Goal: Task Accomplishment & Management: Manage account settings

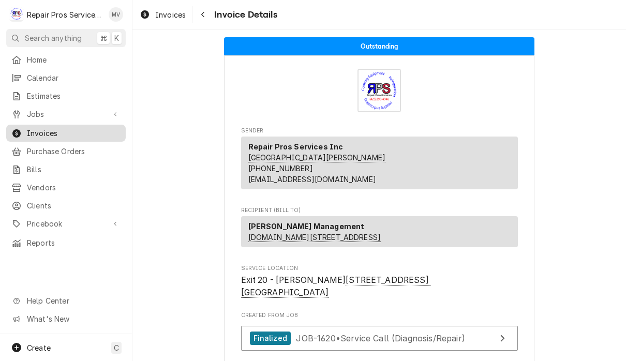
click at [65, 131] on span "Invoices" at bounding box center [74, 133] width 94 height 11
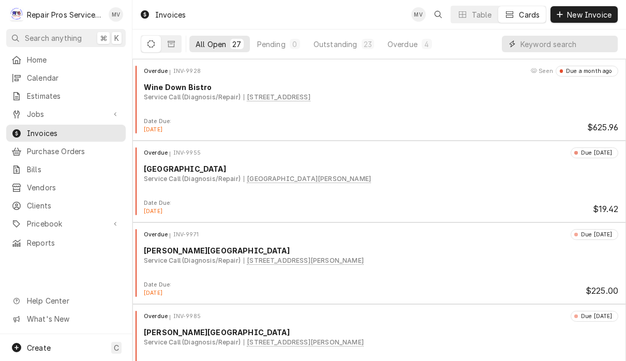
click at [553, 47] on input "Dynamic Content Wrapper" at bounding box center [567, 44] width 92 height 17
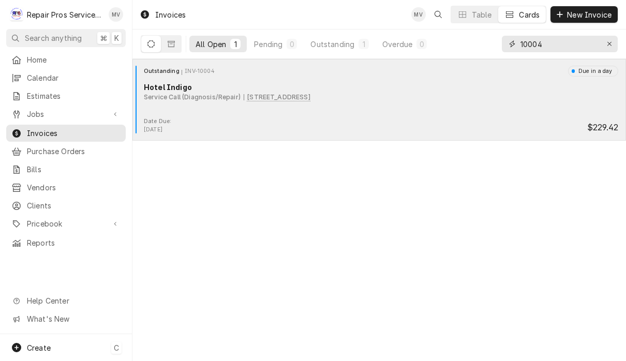
type input "10004"
click at [469, 139] on div "Outstanding INV-10004 Due in a day Hotel Indigo Service Call (Diagnosis/Repair)…" at bounding box center [380, 100] width 494 height 82
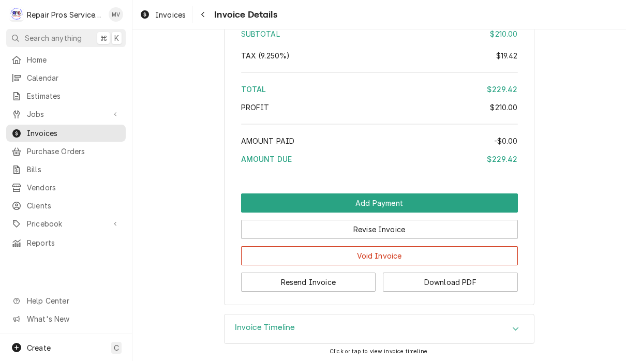
scroll to position [1551, 0]
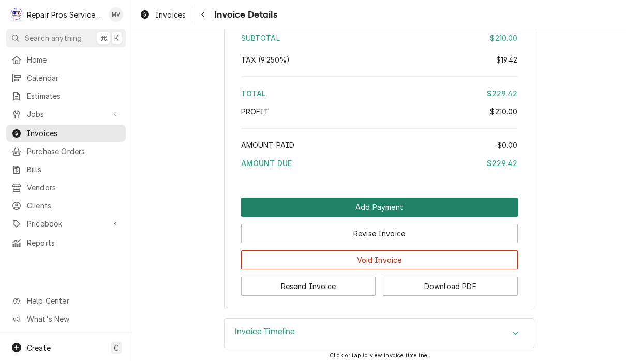
click at [412, 206] on button "Add Payment" at bounding box center [379, 207] width 277 height 19
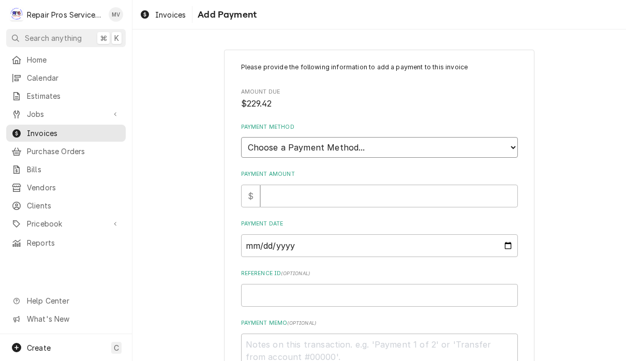
click at [420, 144] on select "Choose a Payment Method... Cash Check Credit/Debit Card ACH/eCheck Other" at bounding box center [379, 147] width 277 height 21
select select "2"
click at [344, 188] on input "Payment Amount" at bounding box center [389, 196] width 258 height 23
type textarea "x"
type input "2"
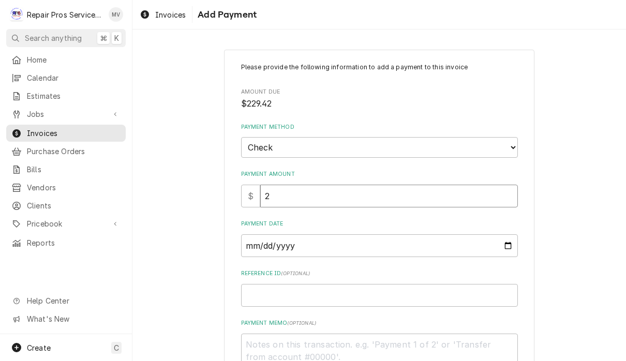
type textarea "x"
type input "22"
type textarea "x"
type input "229"
type textarea "x"
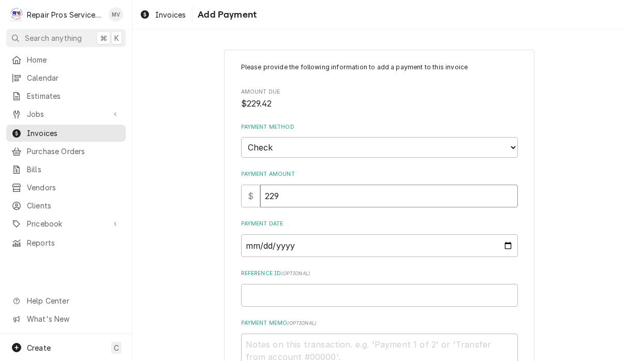
type input "229.4"
type textarea "x"
type input "229.42"
click at [368, 237] on input "Payment Date" at bounding box center [379, 245] width 277 height 23
type input "2025-10-14"
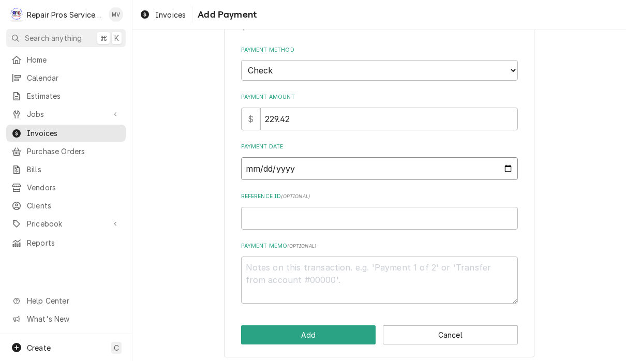
scroll to position [76, 0]
click at [293, 211] on input "Reference ID ( optional )" at bounding box center [379, 219] width 277 height 23
type textarea "x"
type input "1"
type textarea "x"
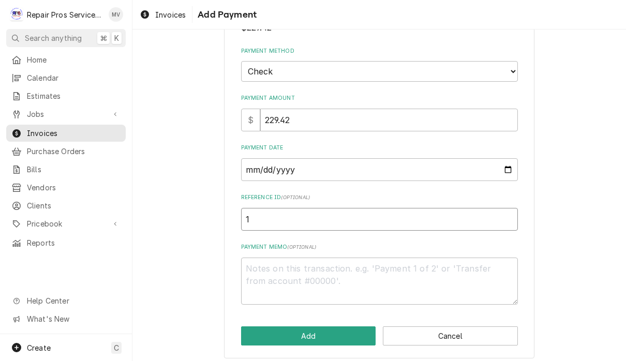
type input "10"
type textarea "x"
type input "100"
type textarea "x"
type input "1000"
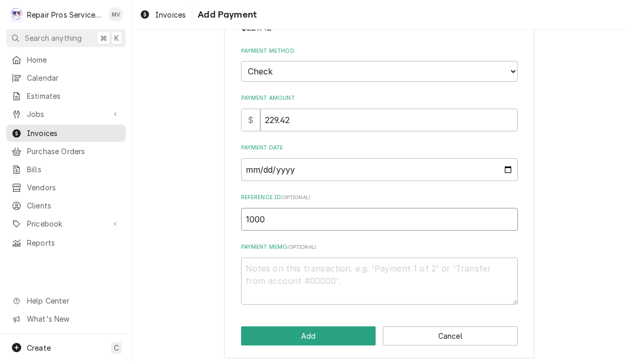
type textarea "x"
type input "10004"
click at [293, 274] on textarea "Payment Memo ( optional )" at bounding box center [379, 281] width 277 height 47
type textarea "x"
type textarea "1"
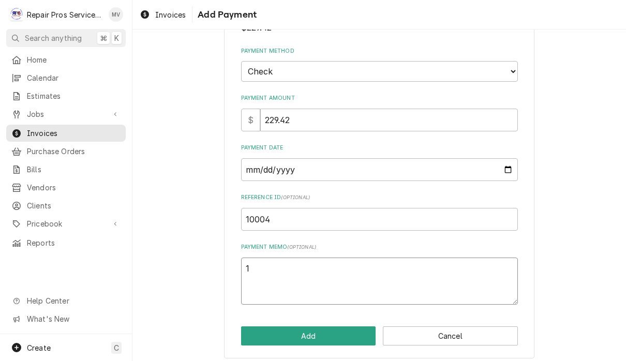
type textarea "x"
type textarea "15"
type textarea "x"
type textarea "151"
type textarea "x"
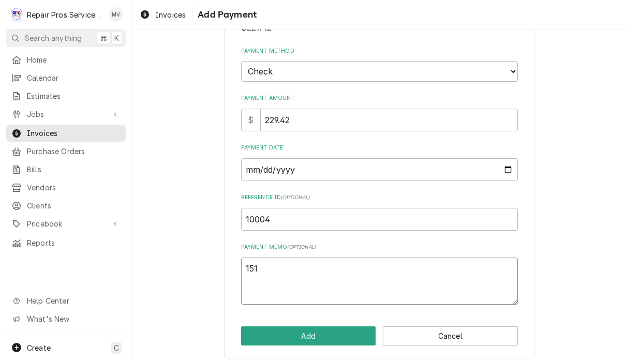
type textarea "1514"
type textarea "x"
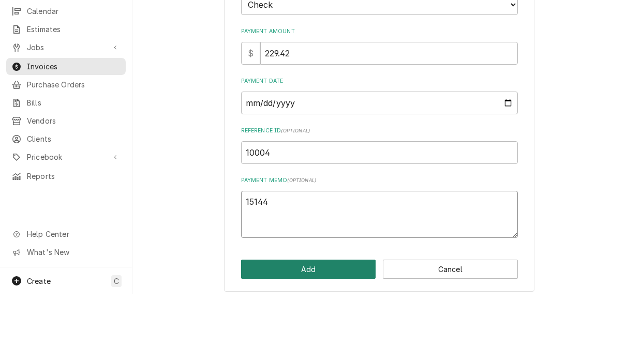
type textarea "15144"
click at [345, 327] on button "Add" at bounding box center [308, 336] width 135 height 19
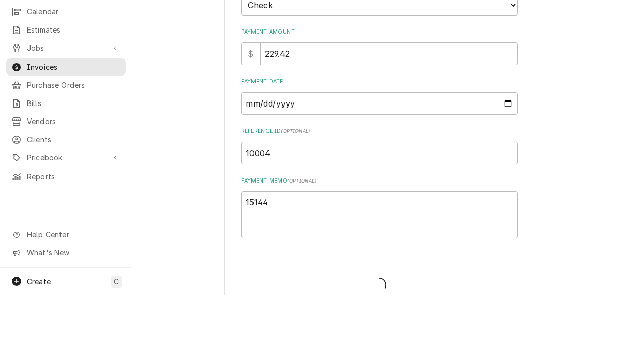
type textarea "x"
